Goal: Find specific page/section: Find specific page/section

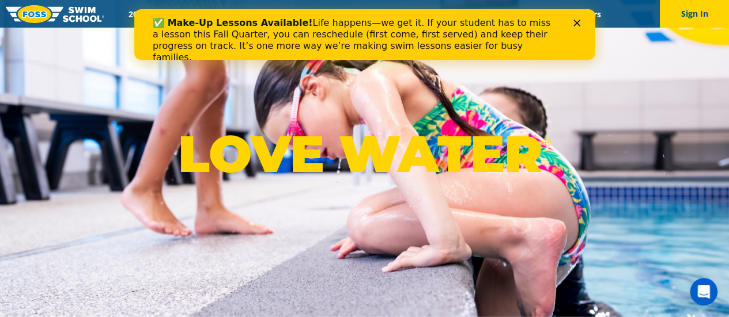
click at [573, 21] on polygon "Close" at bounding box center [576, 23] width 7 height 7
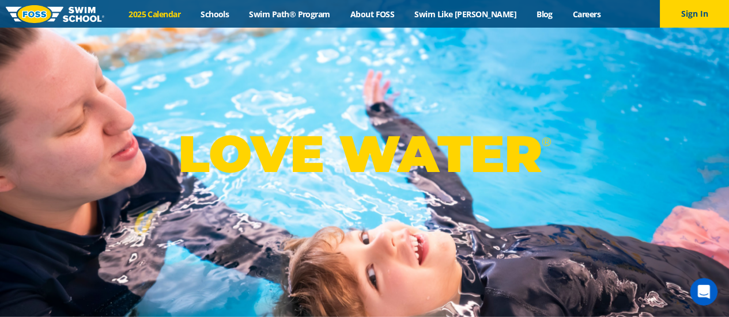
click at [179, 11] on link "2025 Calendar" at bounding box center [155, 14] width 72 height 11
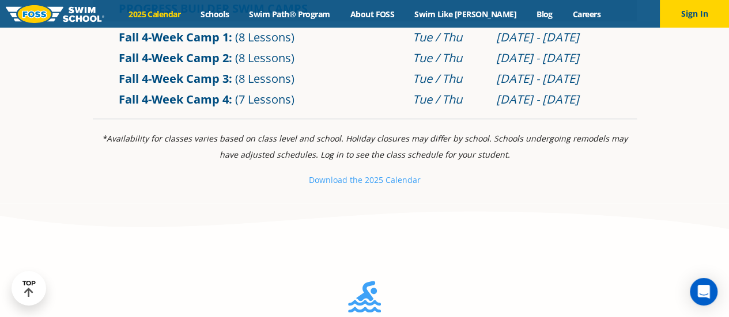
scroll to position [500, 0]
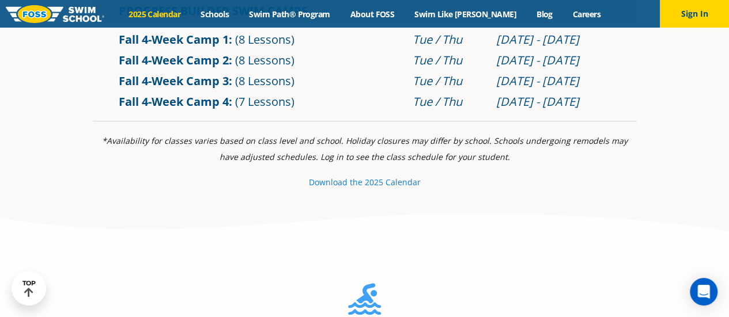
click at [364, 178] on small "e 2025 Calendar" at bounding box center [389, 182] width 63 height 11
